Goal: Information Seeking & Learning: Learn about a topic

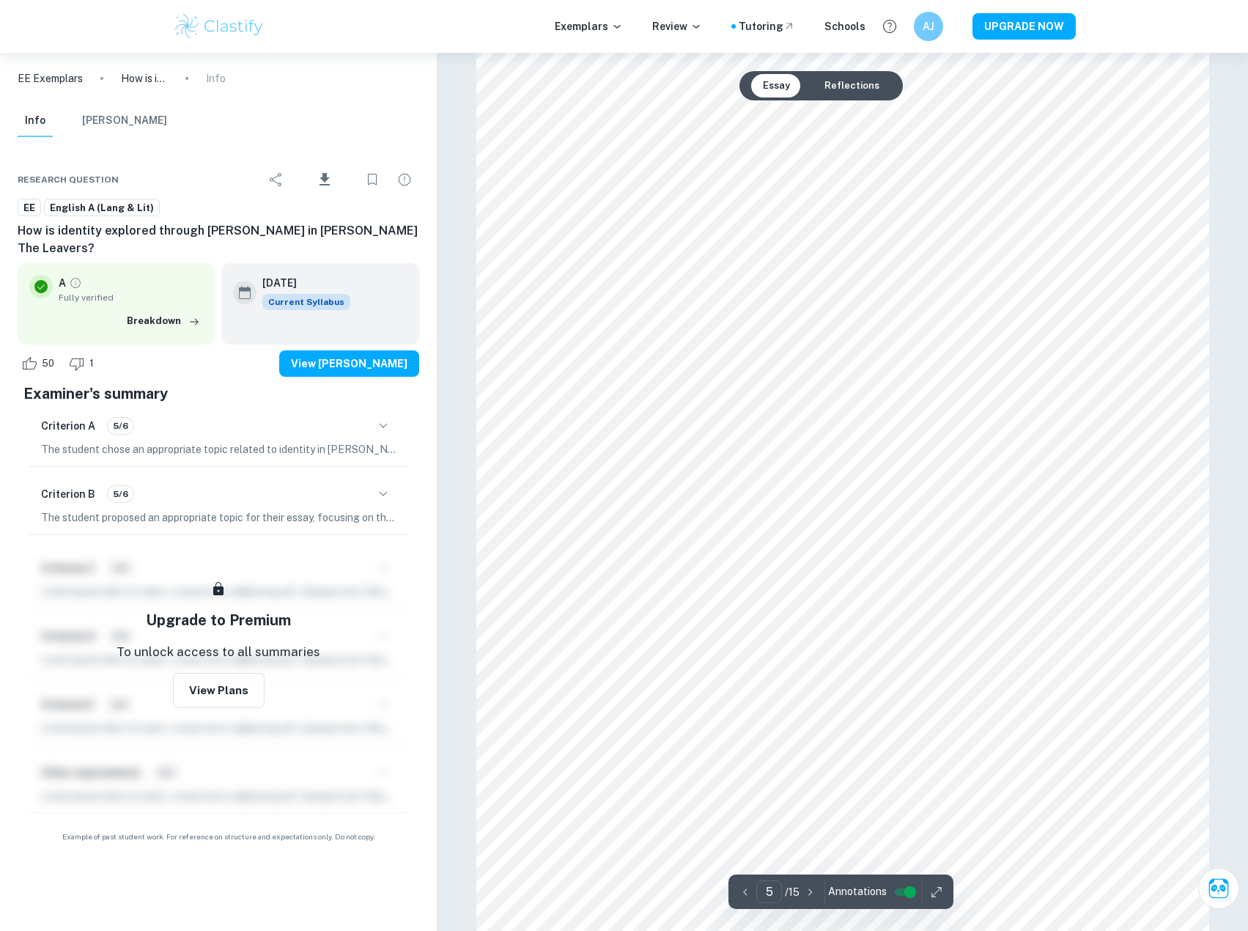
scroll to position [4545, 0]
type input "6"
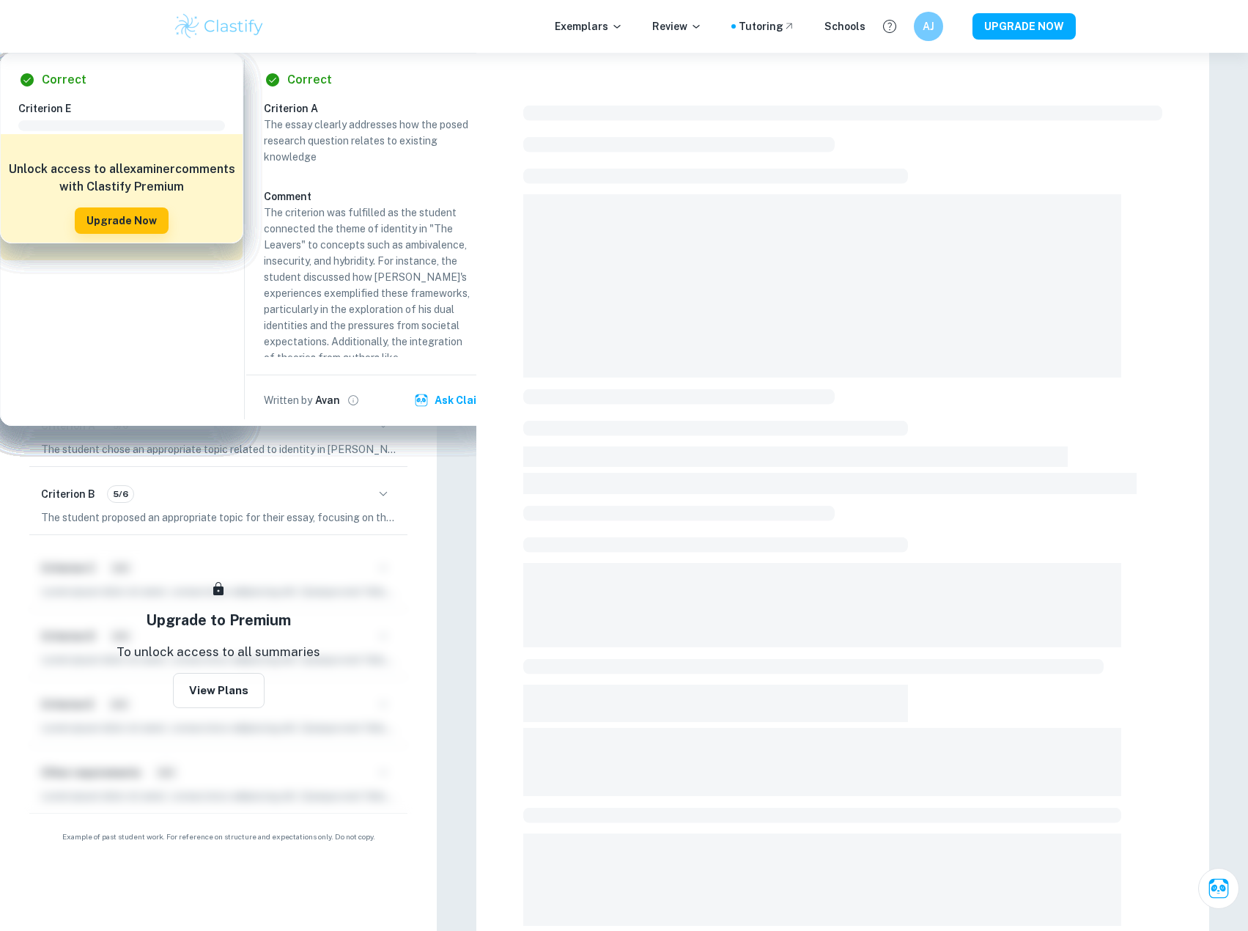
checkbox input "true"
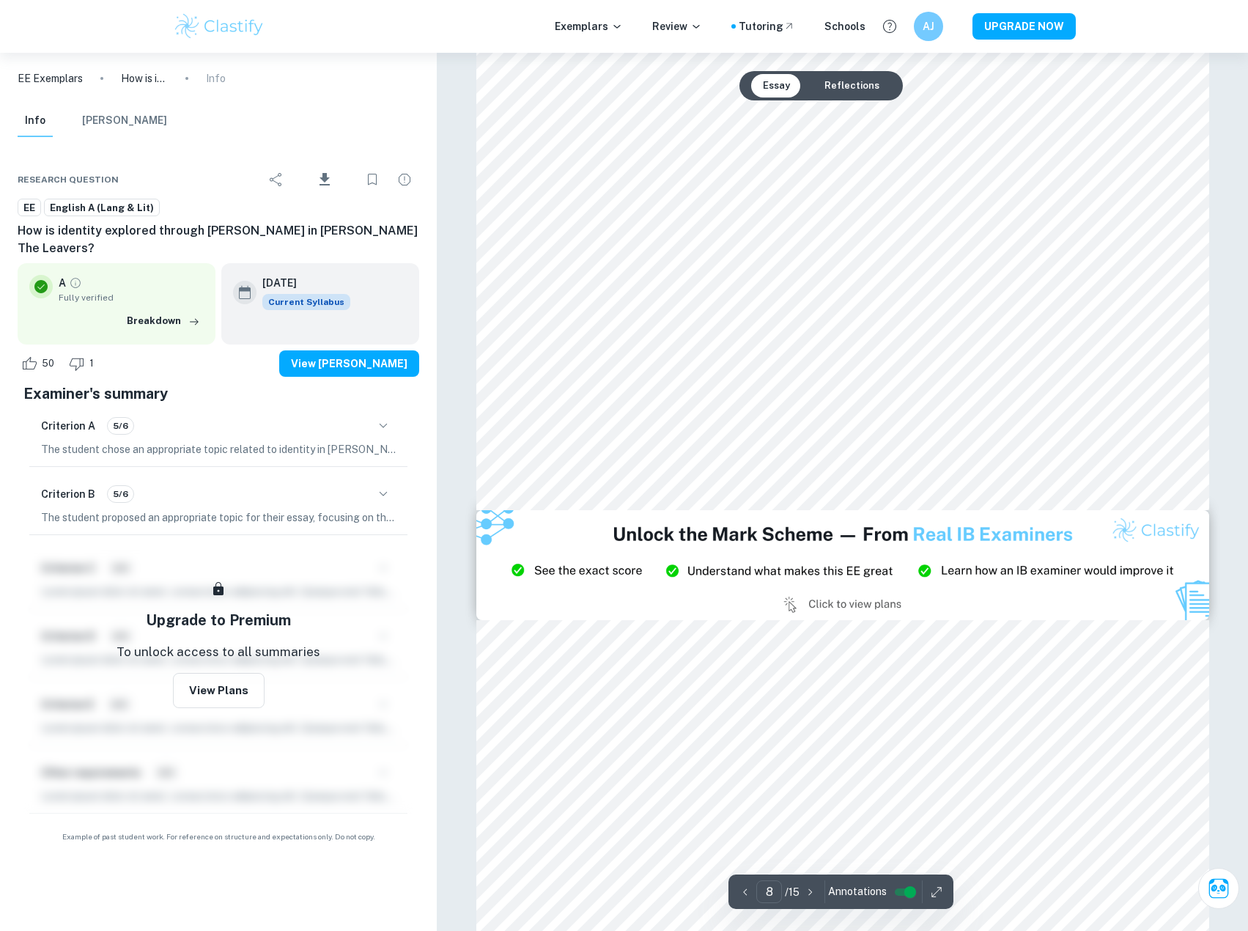
scroll to position [8702, 0]
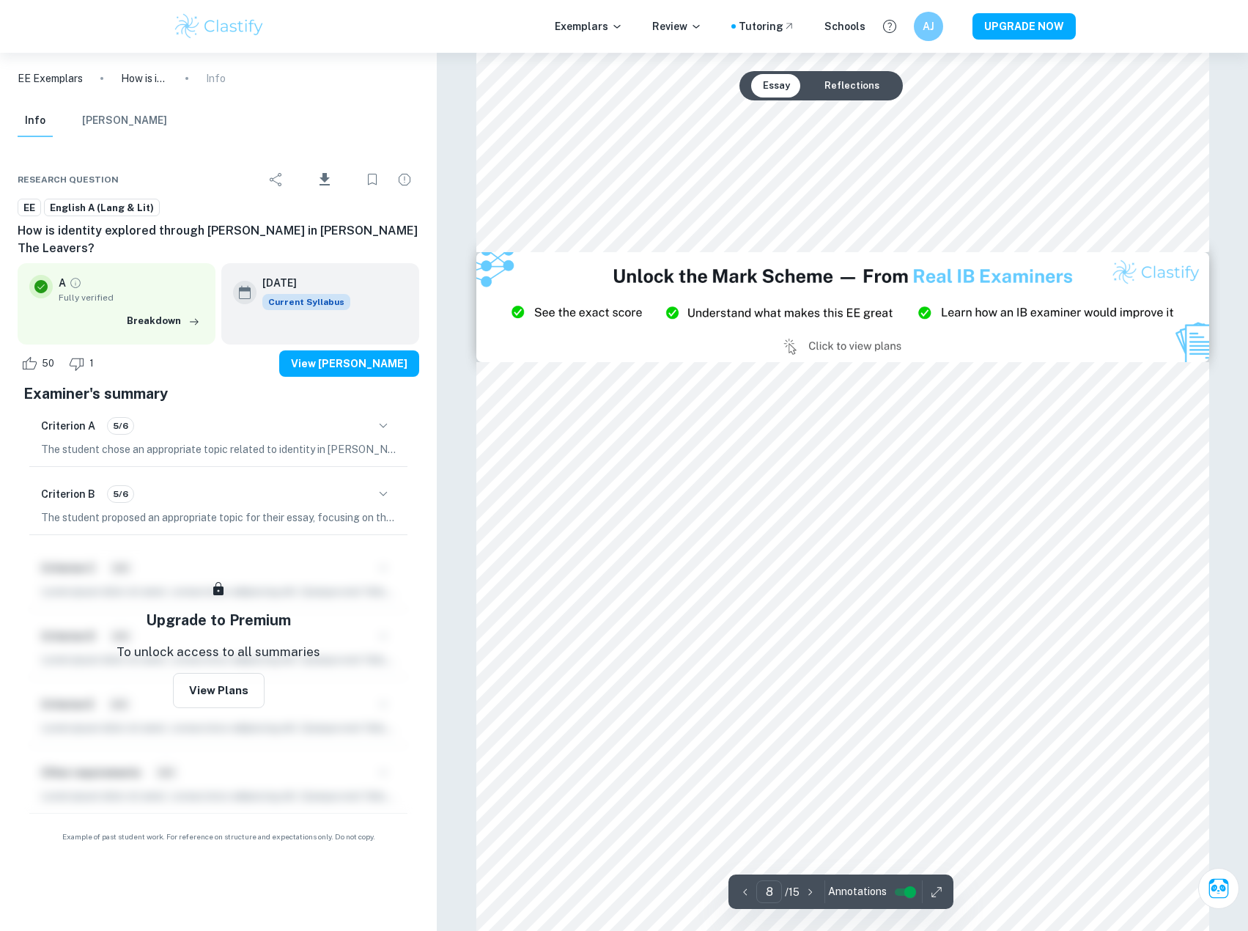
type input "9"
